Goal: Information Seeking & Learning: Learn about a topic

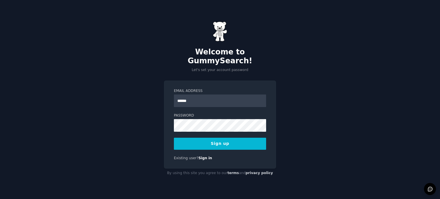
type input "**********"
click at [208, 138] on button "Sign up" at bounding box center [220, 144] width 92 height 12
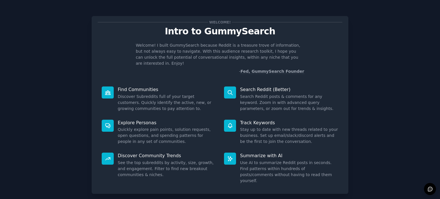
scroll to position [25, 0]
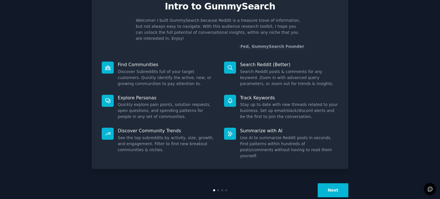
click at [335, 183] on button "Next" at bounding box center [332, 190] width 31 height 14
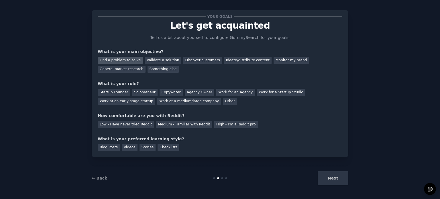
click at [120, 60] on div "Find a problem to solve" at bounding box center [120, 60] width 45 height 7
click at [162, 59] on div "Validate a solution" at bounding box center [163, 60] width 36 height 7
click at [131, 58] on div "Find a problem to solve" at bounding box center [120, 60] width 45 height 7
click at [119, 91] on div "Startup Founder" at bounding box center [114, 92] width 32 height 7
click at [137, 91] on div "Solopreneur" at bounding box center [144, 92] width 25 height 7
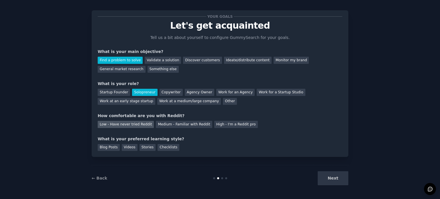
click at [128, 126] on div "Low - Have never tried Reddit" at bounding box center [126, 124] width 56 height 7
click at [112, 146] on div "Blog Posts" at bounding box center [109, 147] width 22 height 7
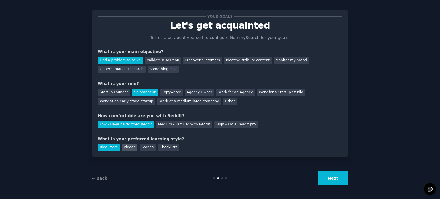
click at [130, 148] on div "Videos" at bounding box center [130, 147] width 16 height 7
click at [333, 181] on button "Next" at bounding box center [332, 178] width 31 height 14
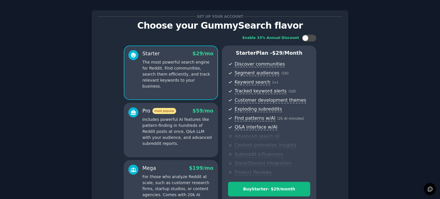
click at [337, 88] on div "Enable 33% Annual Discount Starter $ 29 /mo The most powerful search engine for…" at bounding box center [220, 125] width 244 height 188
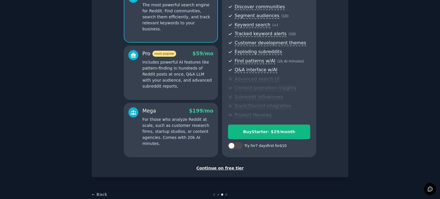
scroll to position [52, 0]
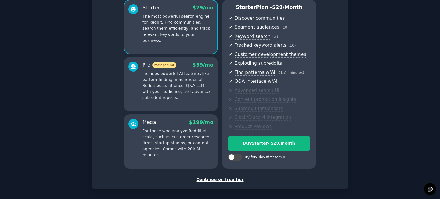
click at [220, 181] on div "Continue on free tier" at bounding box center [220, 180] width 244 height 6
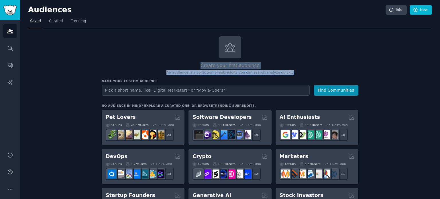
drag, startPoint x: 439, startPoint y: 48, endPoint x: 439, endPoint y: 70, distance: 21.8
click at [439, 70] on main "Audiences Info New Saved Curated Trending Create your first audience An audienc…" at bounding box center [230, 99] width 420 height 199
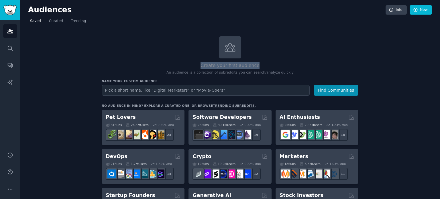
drag, startPoint x: 439, startPoint y: 39, endPoint x: 439, endPoint y: 66, distance: 27.8
click at [439, 66] on main "Audiences Info New Saved Curated Trending Create your first audience An audienc…" at bounding box center [230, 99] width 420 height 199
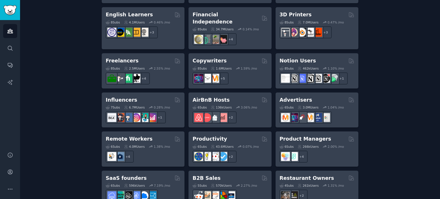
scroll to position [461, 0]
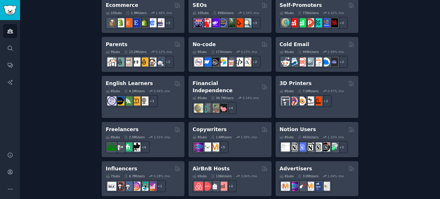
scroll to position [335, 0]
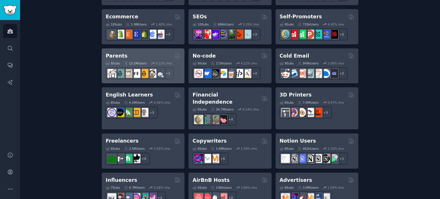
click at [152, 52] on div "Parents" at bounding box center [143, 55] width 75 height 7
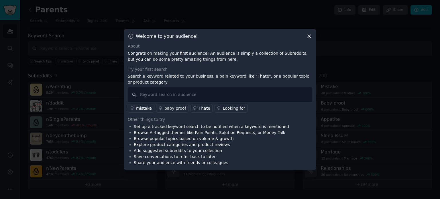
click at [310, 36] on icon at bounding box center [309, 36] width 6 height 6
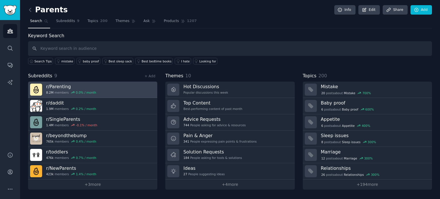
click at [100, 88] on link "r/ Parenting 8.2M members 0.0 % / month" at bounding box center [92, 90] width 129 height 16
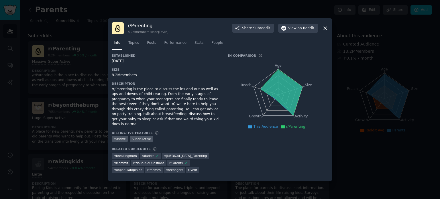
click at [326, 29] on icon at bounding box center [324, 28] width 3 height 3
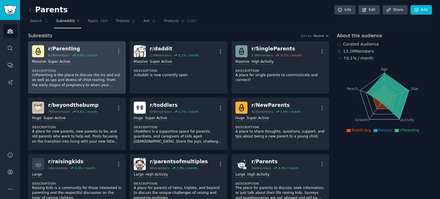
click at [82, 63] on div "Massive Super Active" at bounding box center [77, 61] width 90 height 5
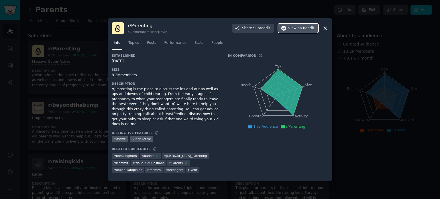
click at [299, 31] on span "on Reddit" at bounding box center [305, 28] width 17 height 5
click at [325, 29] on icon at bounding box center [325, 28] width 6 height 6
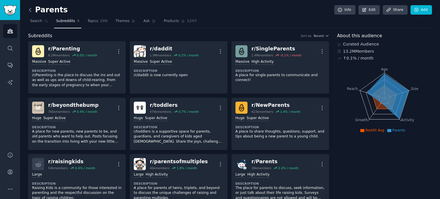
click at [30, 7] on icon at bounding box center [30, 10] width 6 height 6
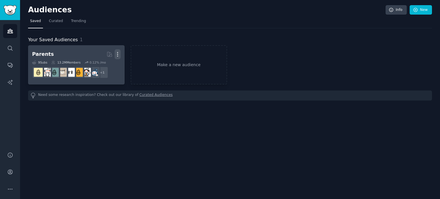
click at [117, 53] on icon "button" at bounding box center [117, 54] width 6 height 6
click at [105, 68] on p "Delete" at bounding box center [101, 66] width 13 height 6
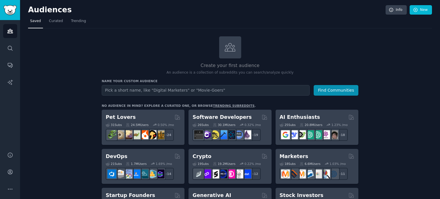
drag, startPoint x: 439, startPoint y: 15, endPoint x: 439, endPoint y: 24, distance: 8.6
click at [439, 24] on main "Audiences Info New Saved Curated Trending Create your first audience An audienc…" at bounding box center [230, 99] width 420 height 199
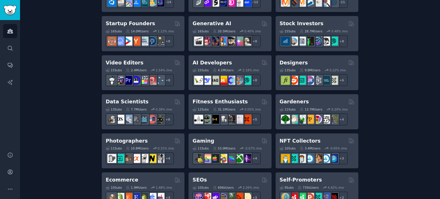
scroll to position [183, 0]
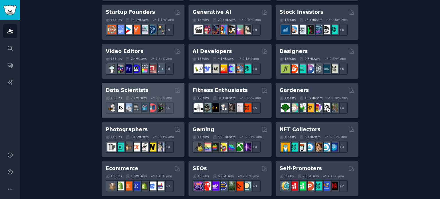
click at [140, 85] on div "Data Scientists 13 Sub s 7.7M Users 0.38 % /mo + 6" at bounding box center [143, 100] width 83 height 35
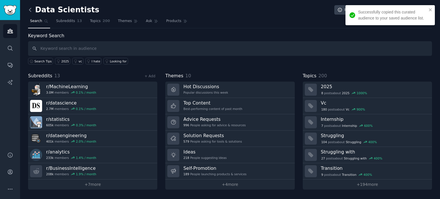
click at [31, 10] on icon at bounding box center [30, 10] width 6 height 6
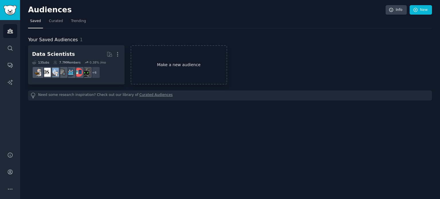
click at [162, 65] on link "Make a new audience" at bounding box center [179, 64] width 96 height 39
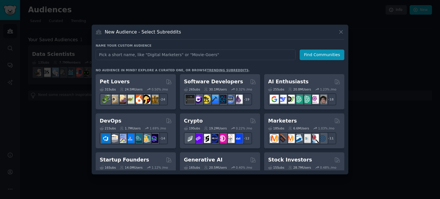
click at [337, 66] on div "Name your custom audience Audience Name Find Communities No audience in mind? E…" at bounding box center [220, 107] width 248 height 127
click at [385, 70] on div at bounding box center [220, 99] width 440 height 199
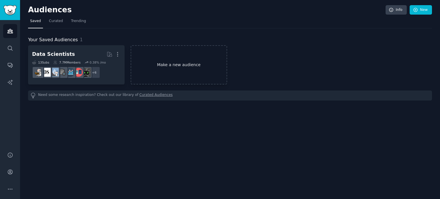
click at [174, 60] on link "Make a new audience" at bounding box center [179, 64] width 96 height 39
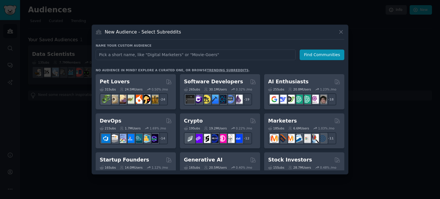
click at [251, 53] on input "text" at bounding box center [196, 55] width 200 height 11
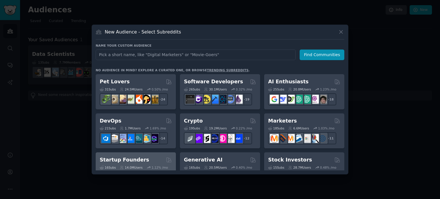
click at [149, 155] on div "Startup Founders 16 Sub s 14.0M Users 1.12 % /mo + 9" at bounding box center [136, 169] width 80 height 35
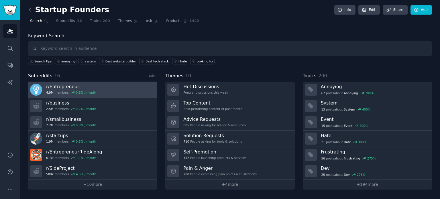
click at [76, 84] on h3 "r/ Entrepreneur" at bounding box center [71, 87] width 50 height 6
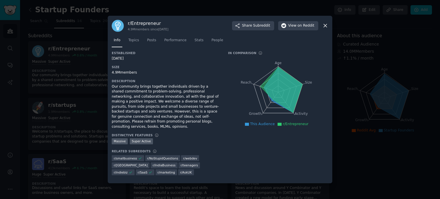
click at [325, 27] on icon at bounding box center [325, 26] width 6 height 6
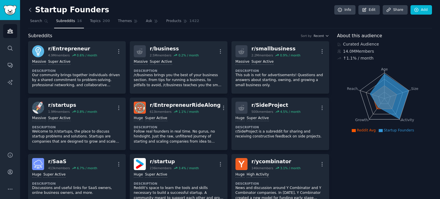
click at [31, 11] on icon at bounding box center [30, 10] width 6 height 6
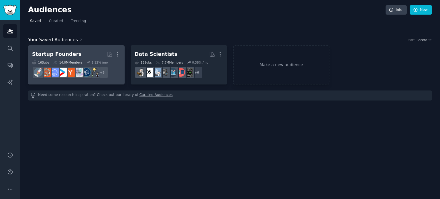
click at [88, 54] on h2 "Startup Founders More" at bounding box center [76, 54] width 88 height 10
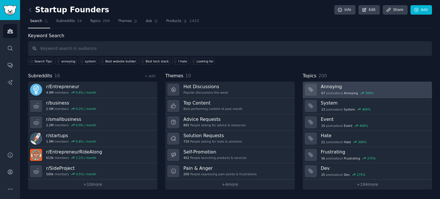
click at [348, 85] on h3 "Annoying" at bounding box center [374, 87] width 107 height 6
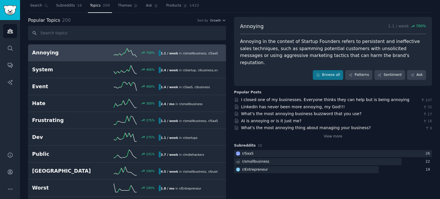
scroll to position [8, 0]
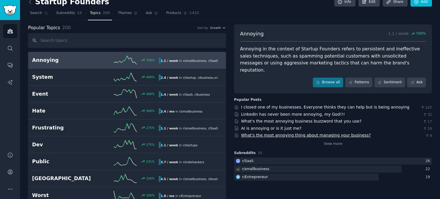
click at [328, 133] on link "What's the most annoying thing about managing your business?" at bounding box center [306, 135] width 130 height 5
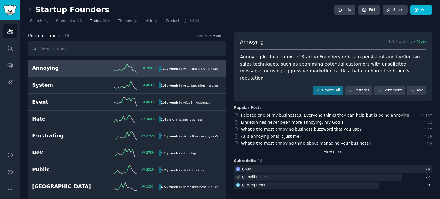
click at [333, 149] on link "View more" at bounding box center [332, 151] width 19 height 5
